Goal: Transaction & Acquisition: Subscribe to service/newsletter

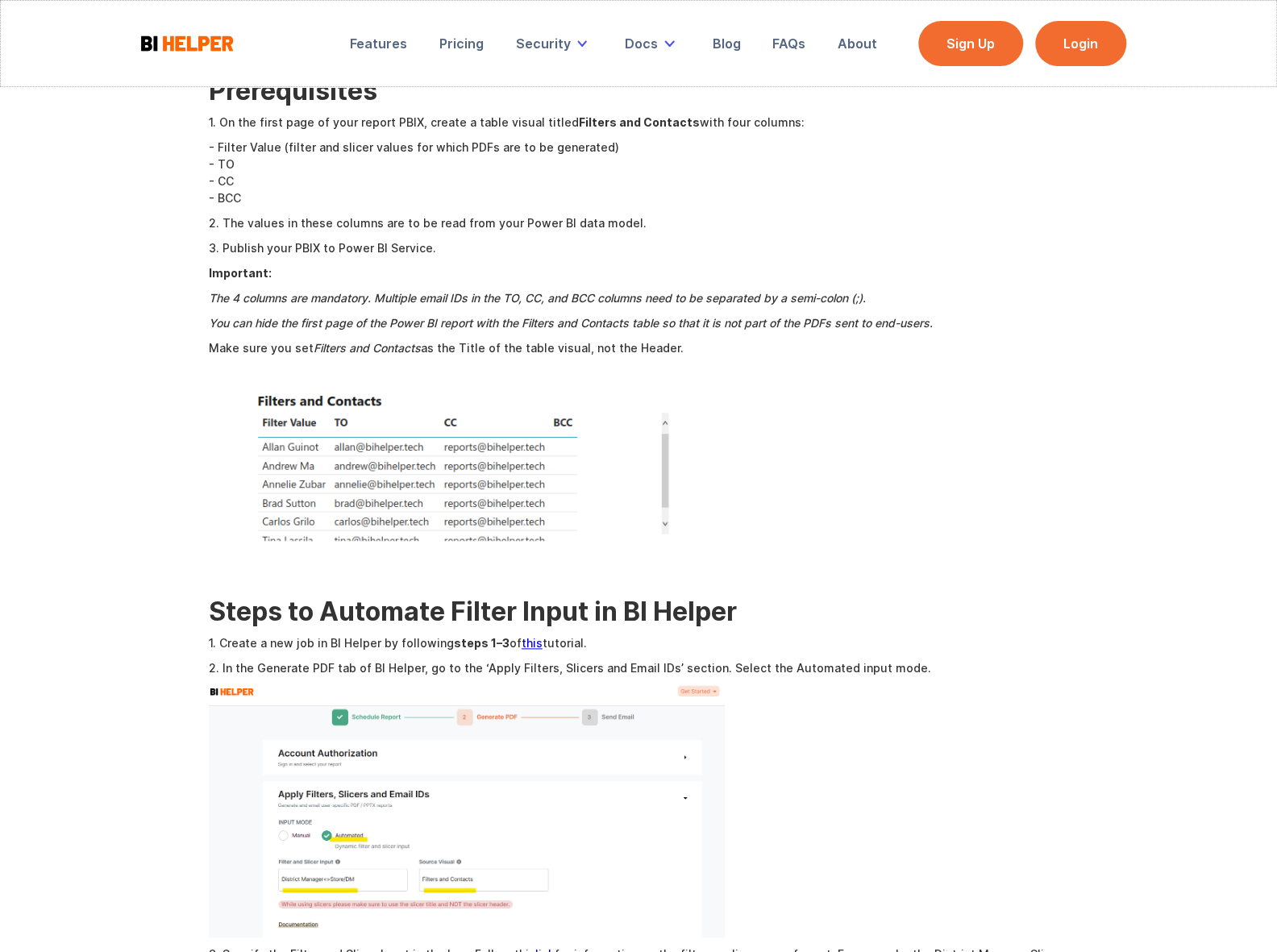
scroll to position [513, 0]
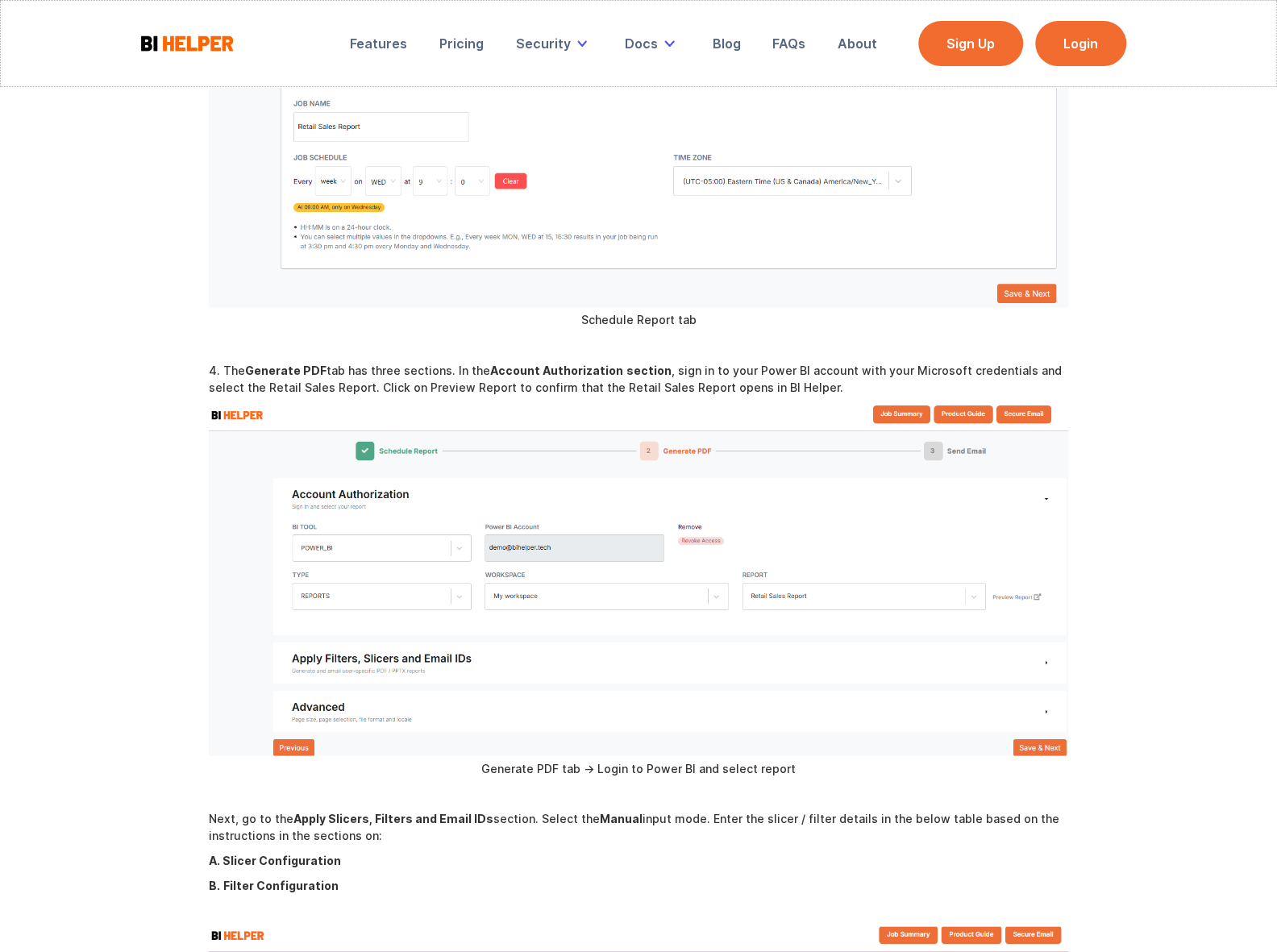
scroll to position [1172, 0]
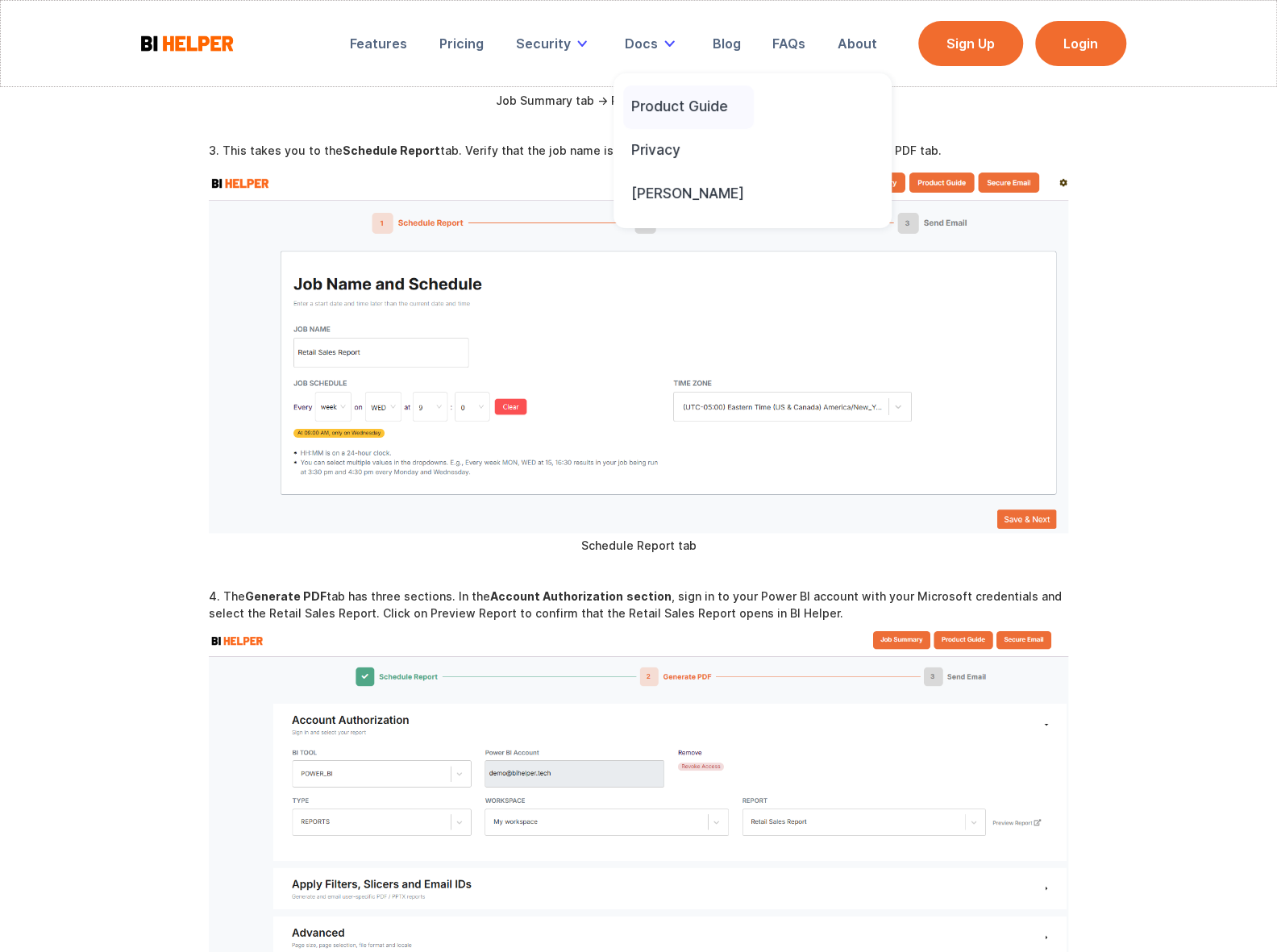
click at [652, 101] on div "Product Guide" at bounding box center [679, 106] width 97 height 18
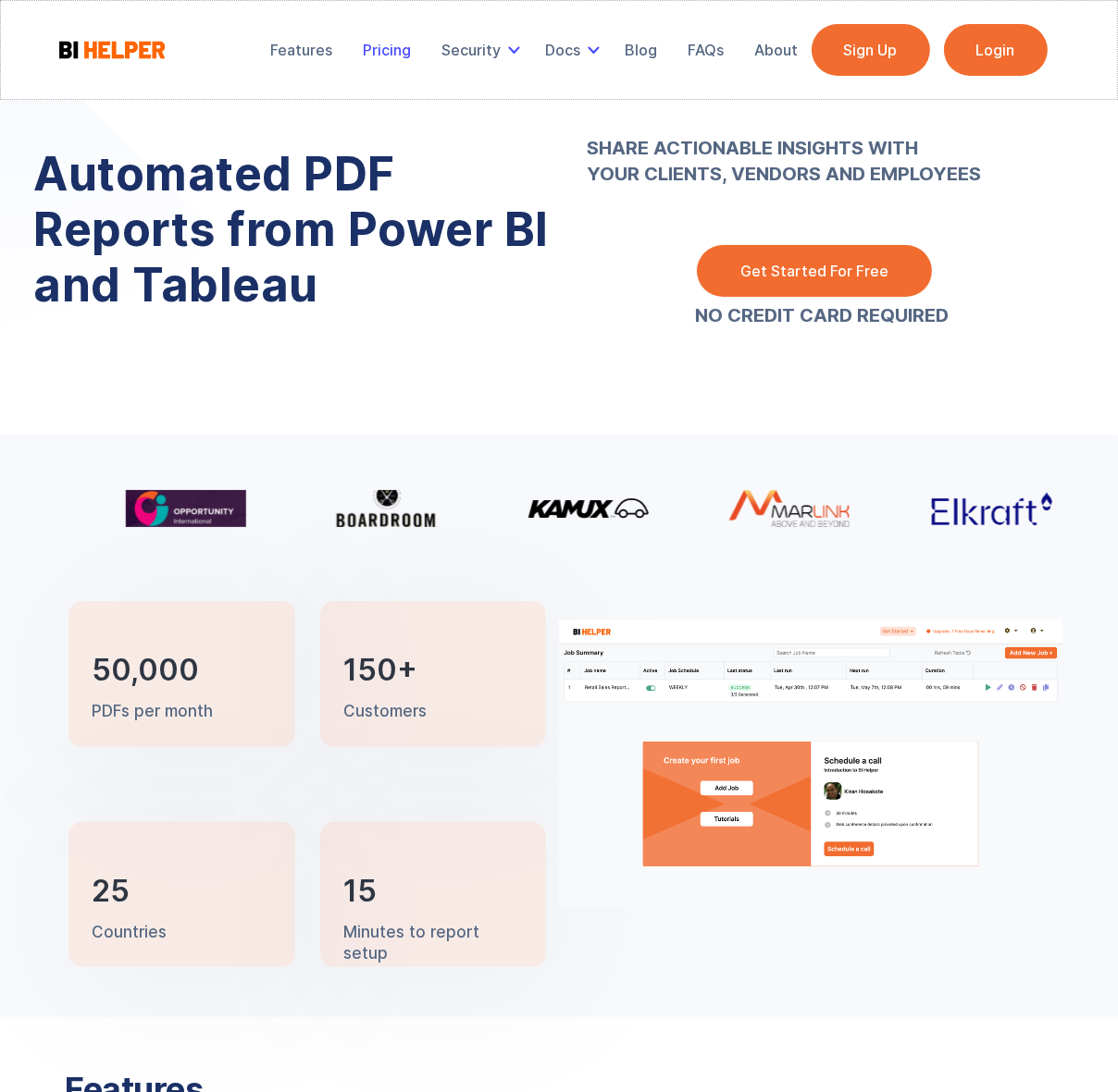
click at [409, 59] on div "Pricing" at bounding box center [387, 49] width 48 height 19
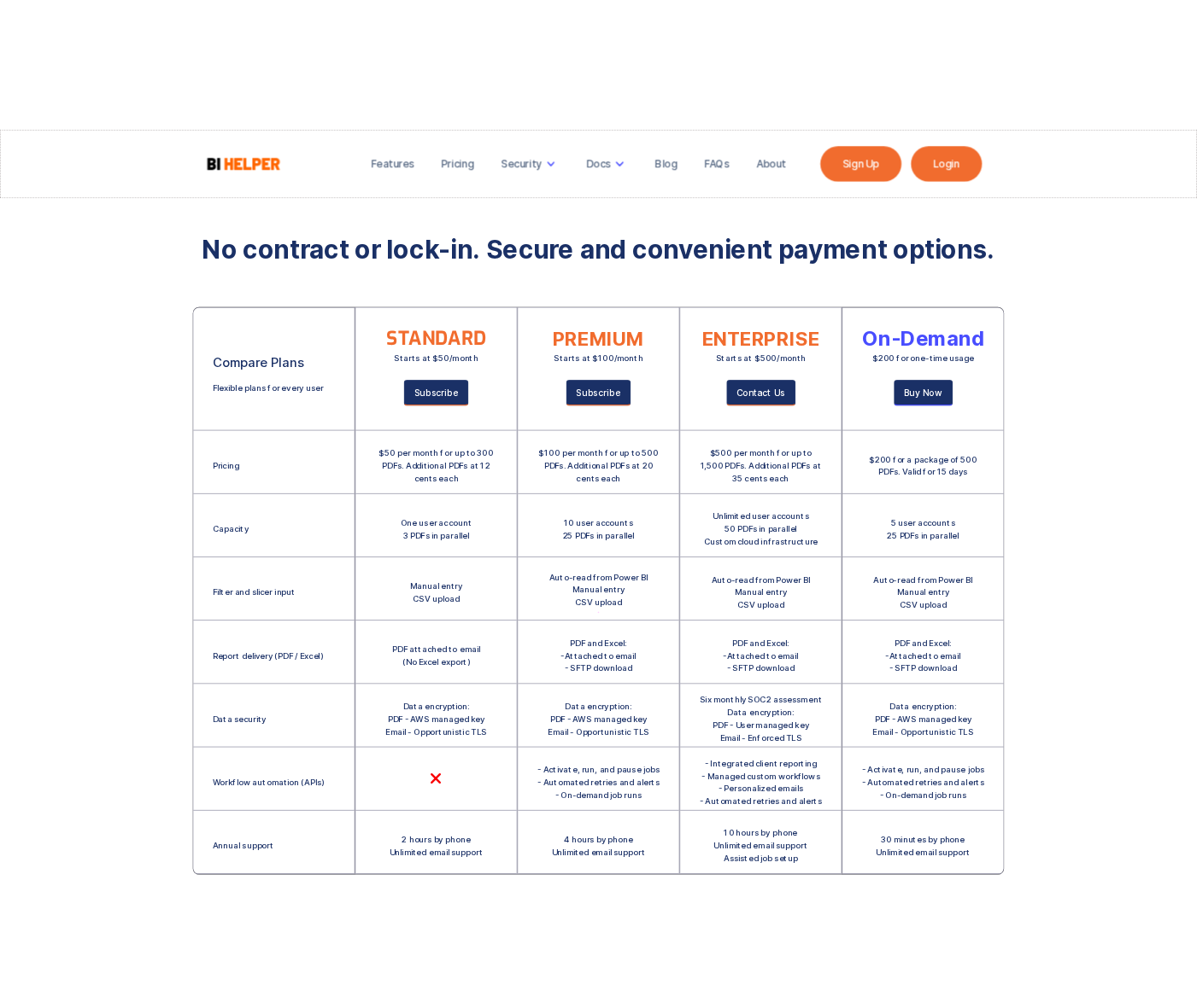
scroll to position [76, 0]
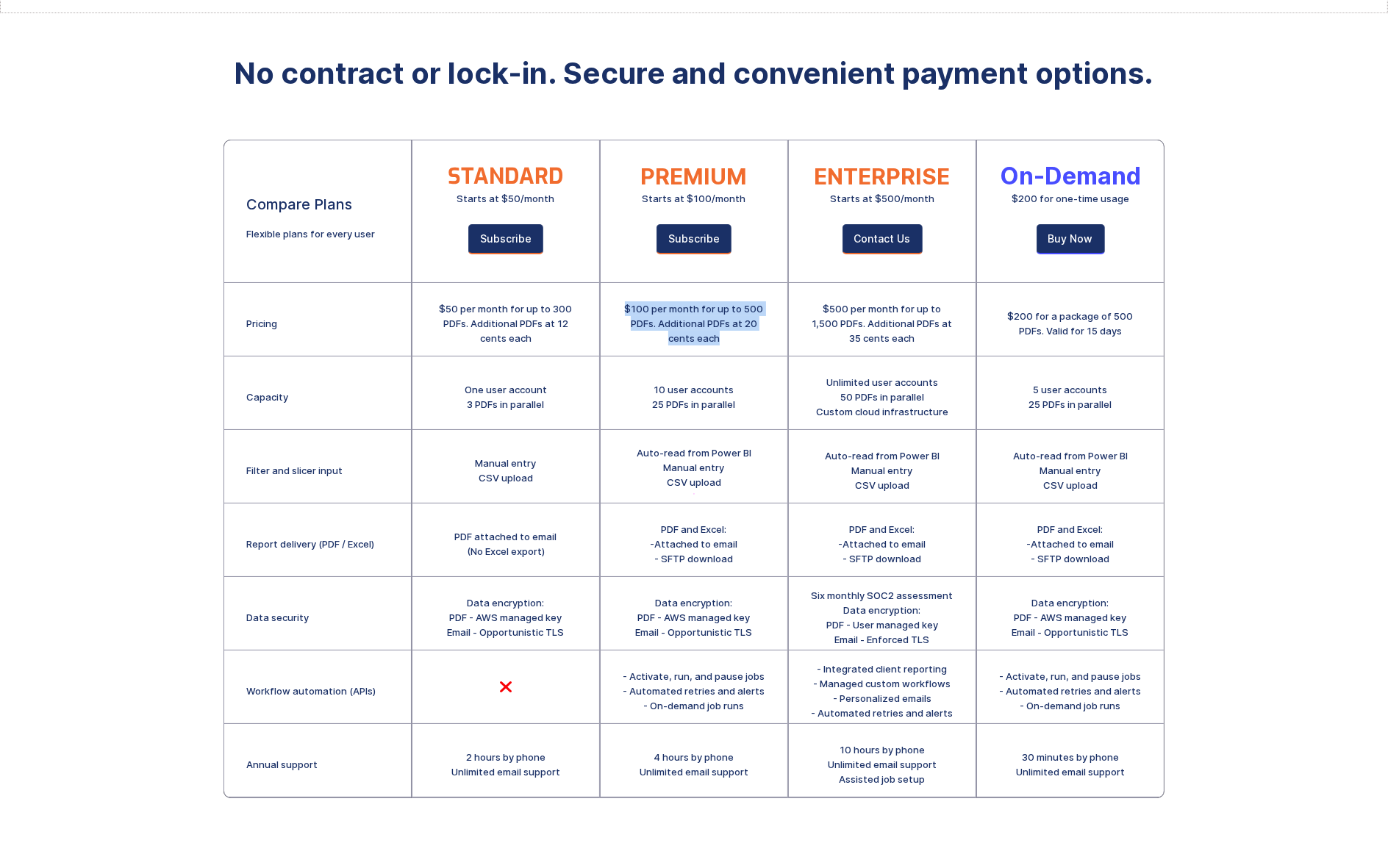
drag, startPoint x: 725, startPoint y: 337, endPoint x: 616, endPoint y: 307, distance: 113.1
click at [616, 307] on div "$100 per month for up to 500 PDFs. Additional PDFs at 20 cents each" at bounding box center [694, 320] width 187 height 74
drag, startPoint x: 616, startPoint y: 307, endPoint x: 434, endPoint y: 306, distance: 182.0
click at [434, 306] on div "$50 per month for up to 300 PDFs. Additional PDFs at 12 cents each" at bounding box center [506, 323] width 143 height 44
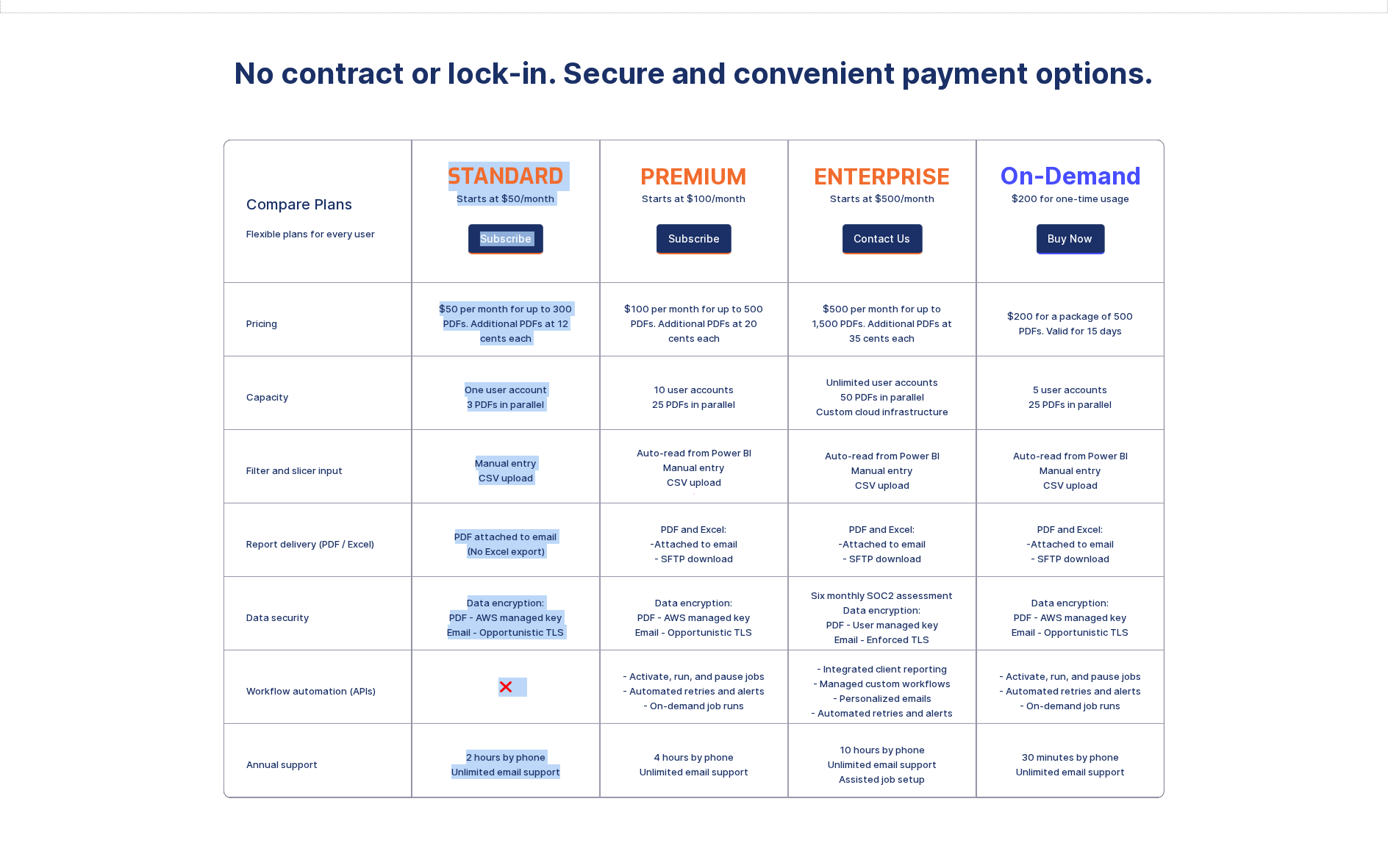
drag, startPoint x: 562, startPoint y: 771, endPoint x: 438, endPoint y: 169, distance: 614.6
click at [438, 169] on div "STANDARD Starts at $50/month Subscribe $50 per month for up to 300 PDFs. Additi…" at bounding box center [506, 469] width 187 height 657
